Goal: Task Accomplishment & Management: Use online tool/utility

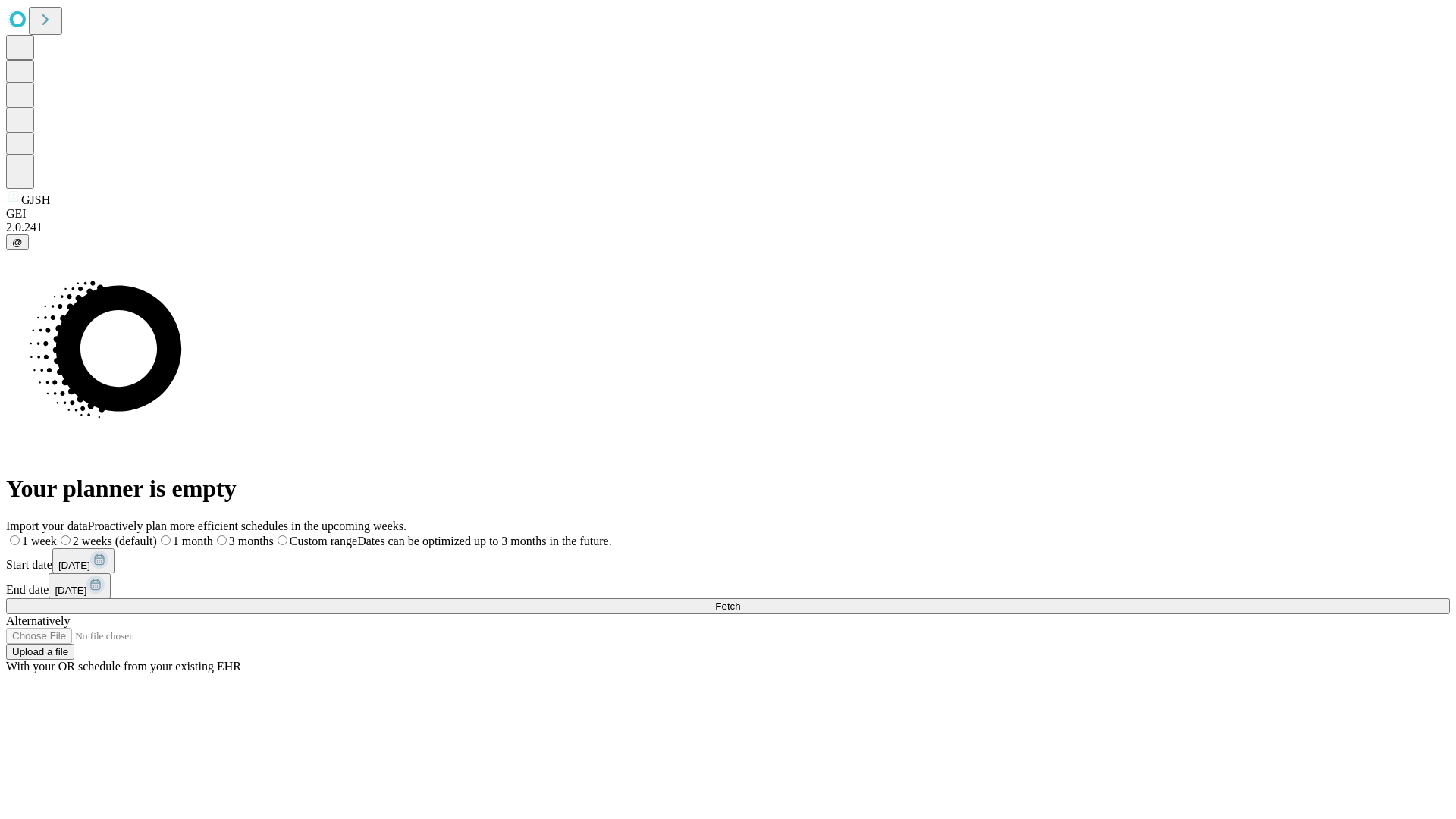
click at [740, 601] on span "Fetch" at bounding box center [727, 606] width 25 height 11
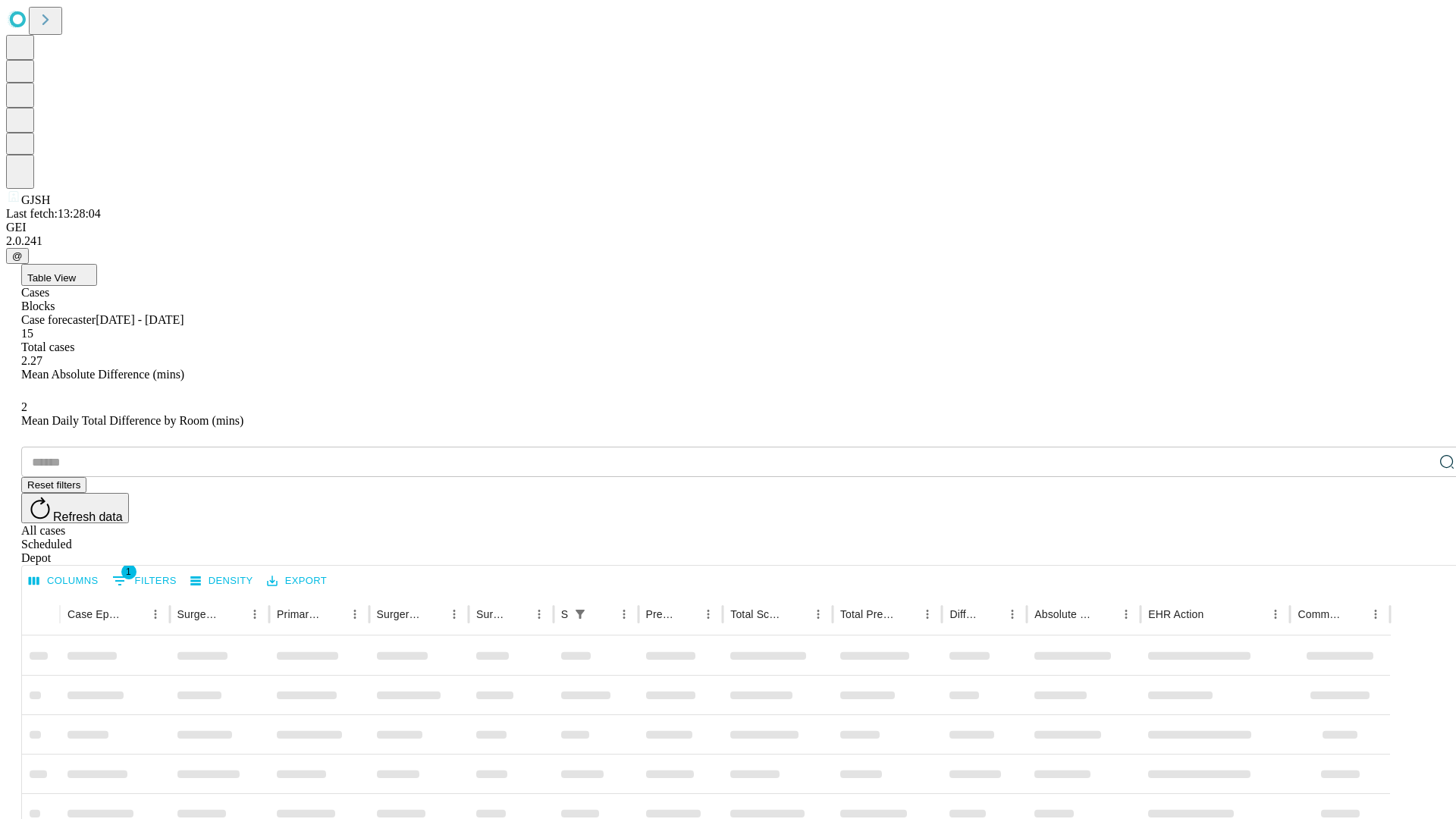
click at [1417, 551] on div "Depot" at bounding box center [742, 557] width 1444 height 13
